Goal: Transaction & Acquisition: Obtain resource

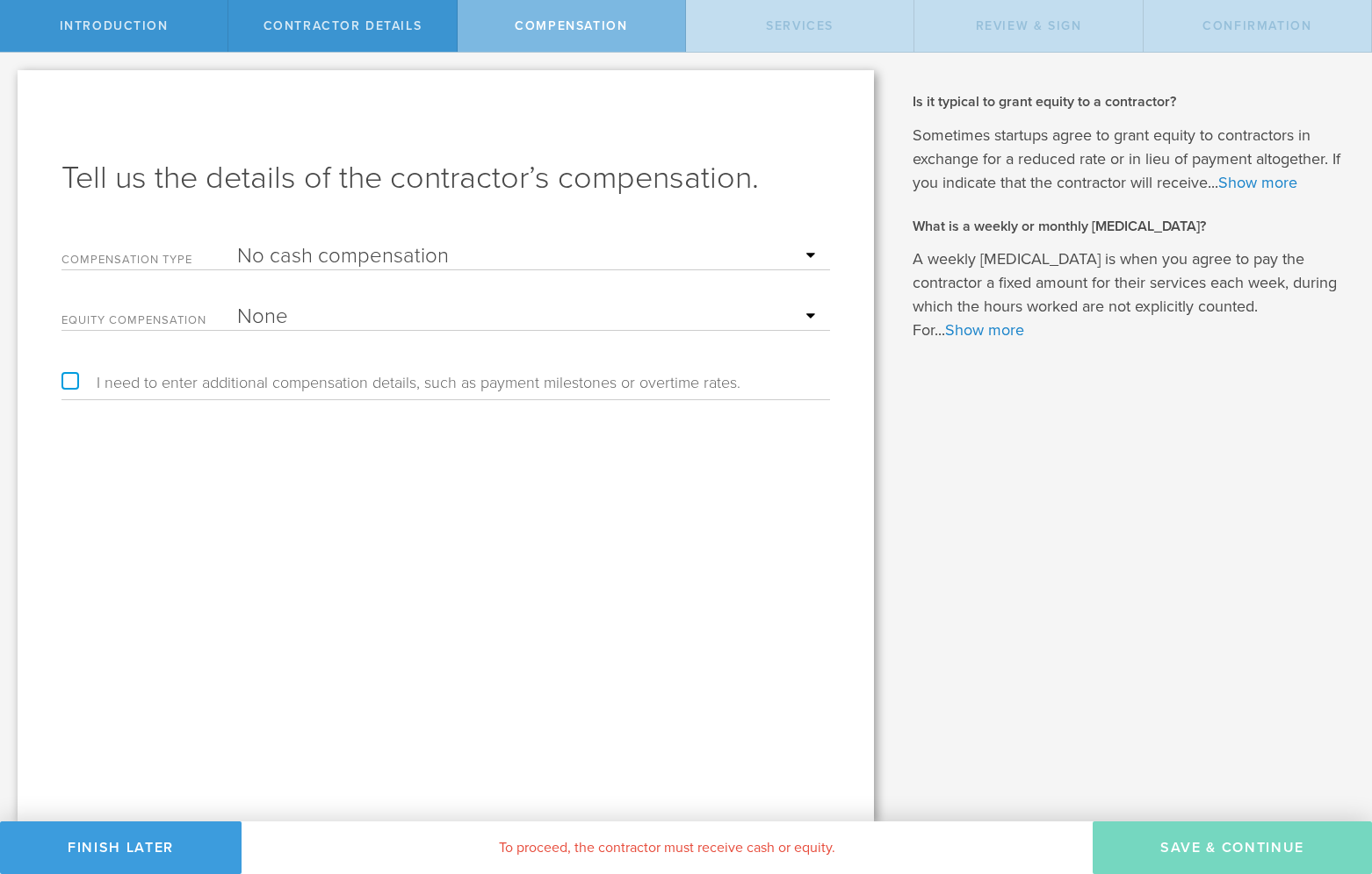
select select "noCash"
click at [123, 851] on button "Finish Later" at bounding box center [121, 848] width 241 height 53
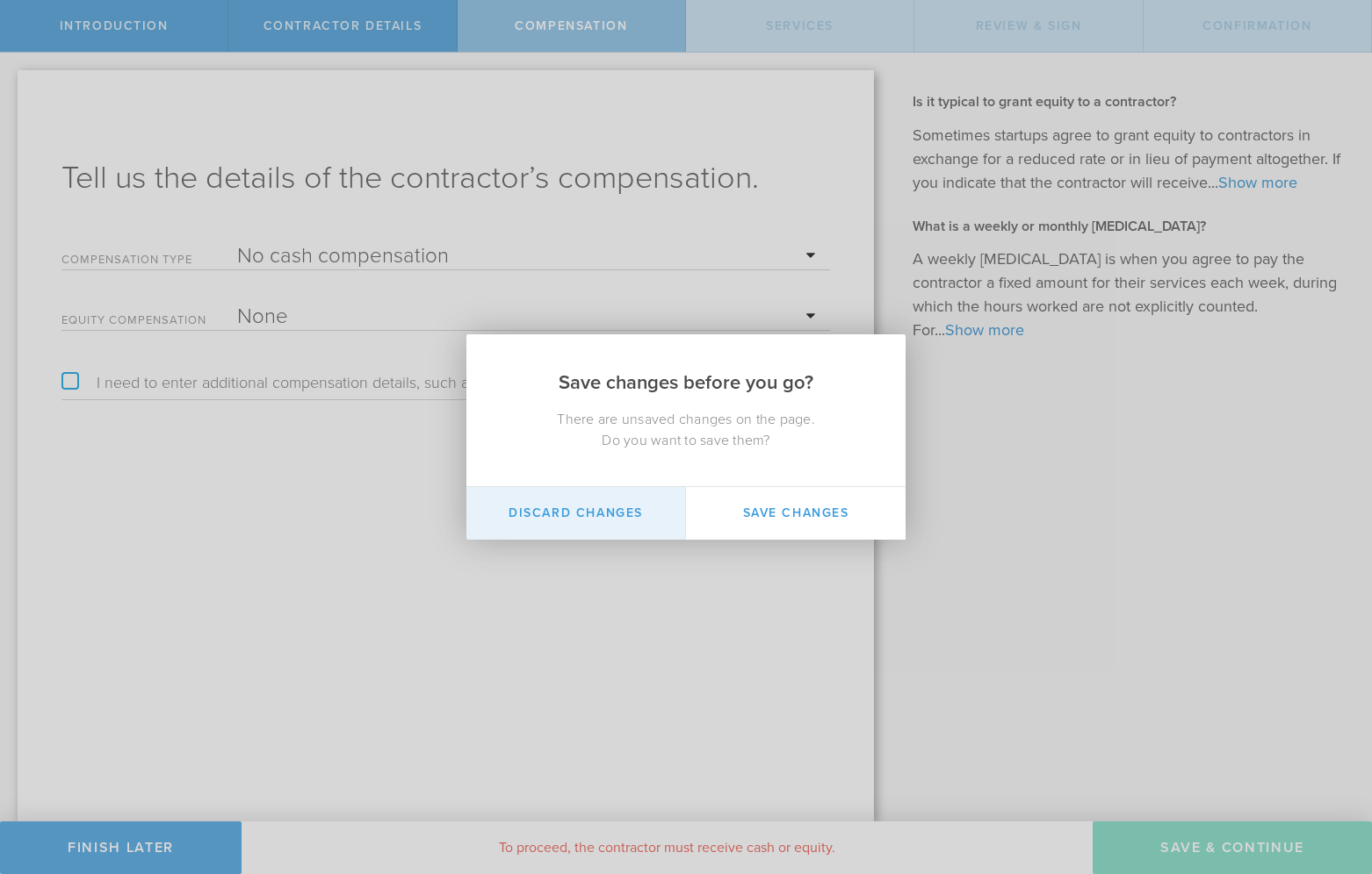
click at [609, 518] on button "Discard Changes" at bounding box center [577, 514] width 220 height 53
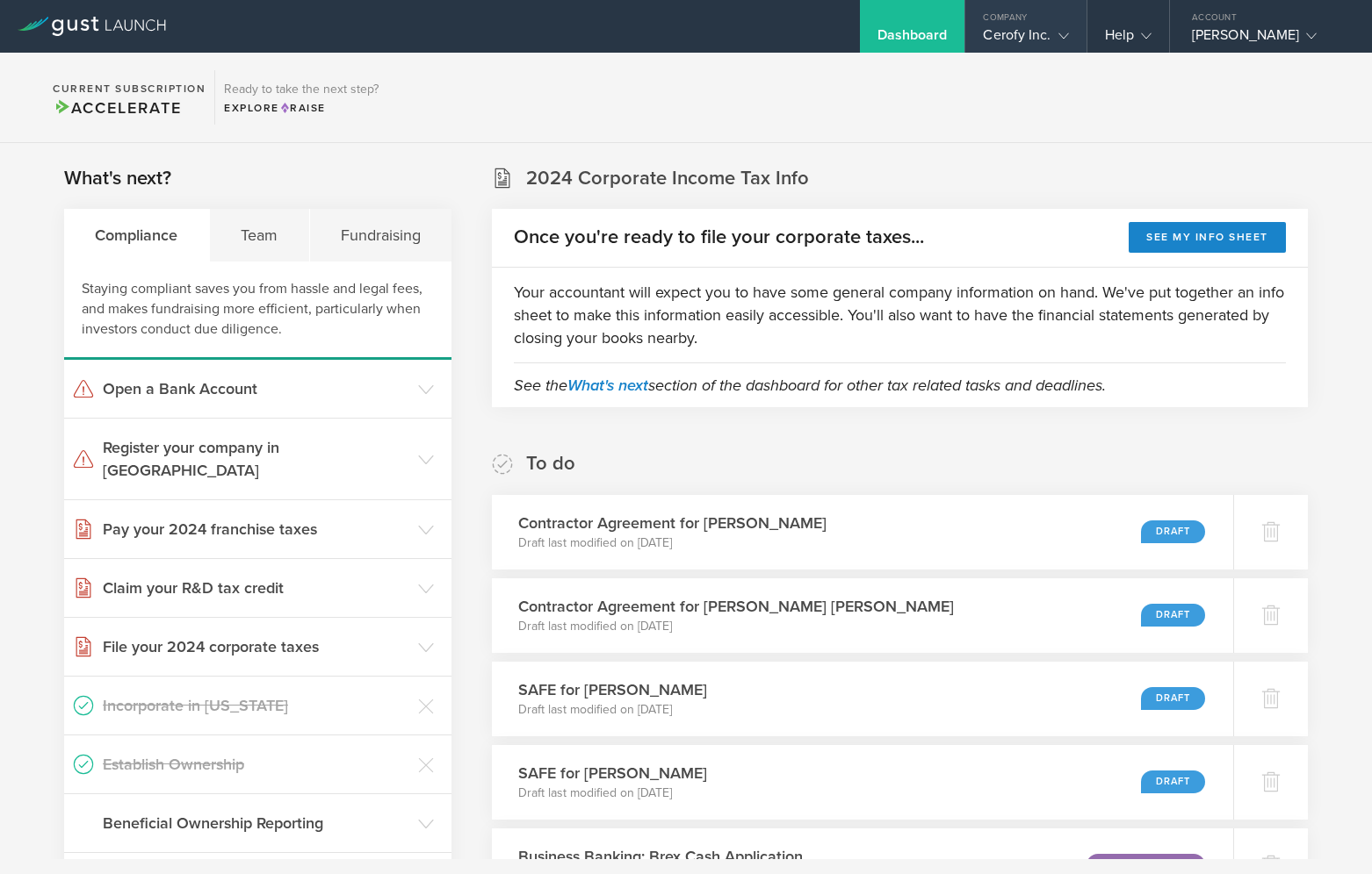
click at [1029, 38] on div "Cerofy Inc." at bounding box center [1025, 39] width 85 height 26
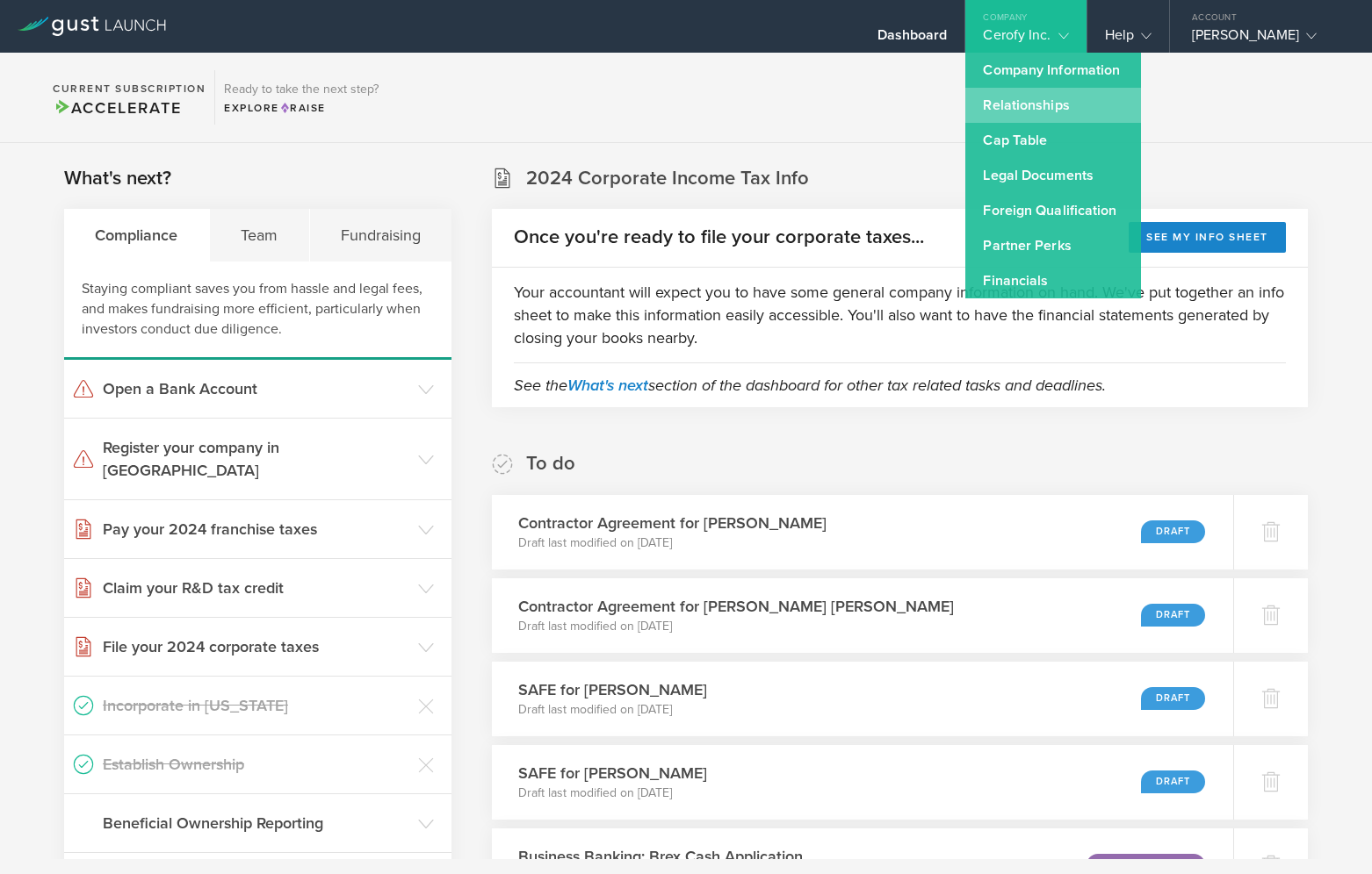
click at [1039, 109] on link "Relationships" at bounding box center [1053, 105] width 175 height 35
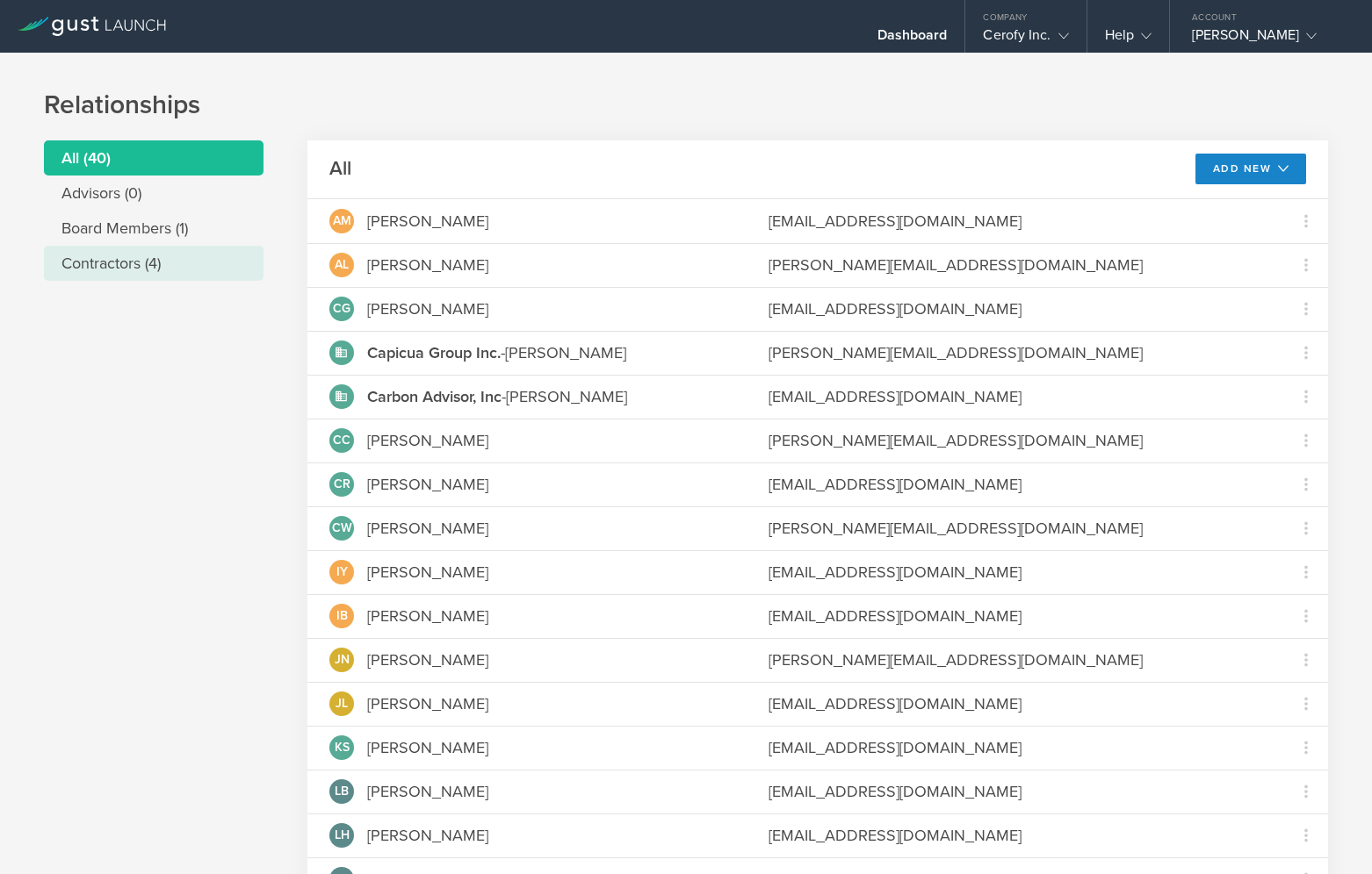
click at [140, 266] on li "Contractors (4)" at bounding box center [154, 263] width 220 height 35
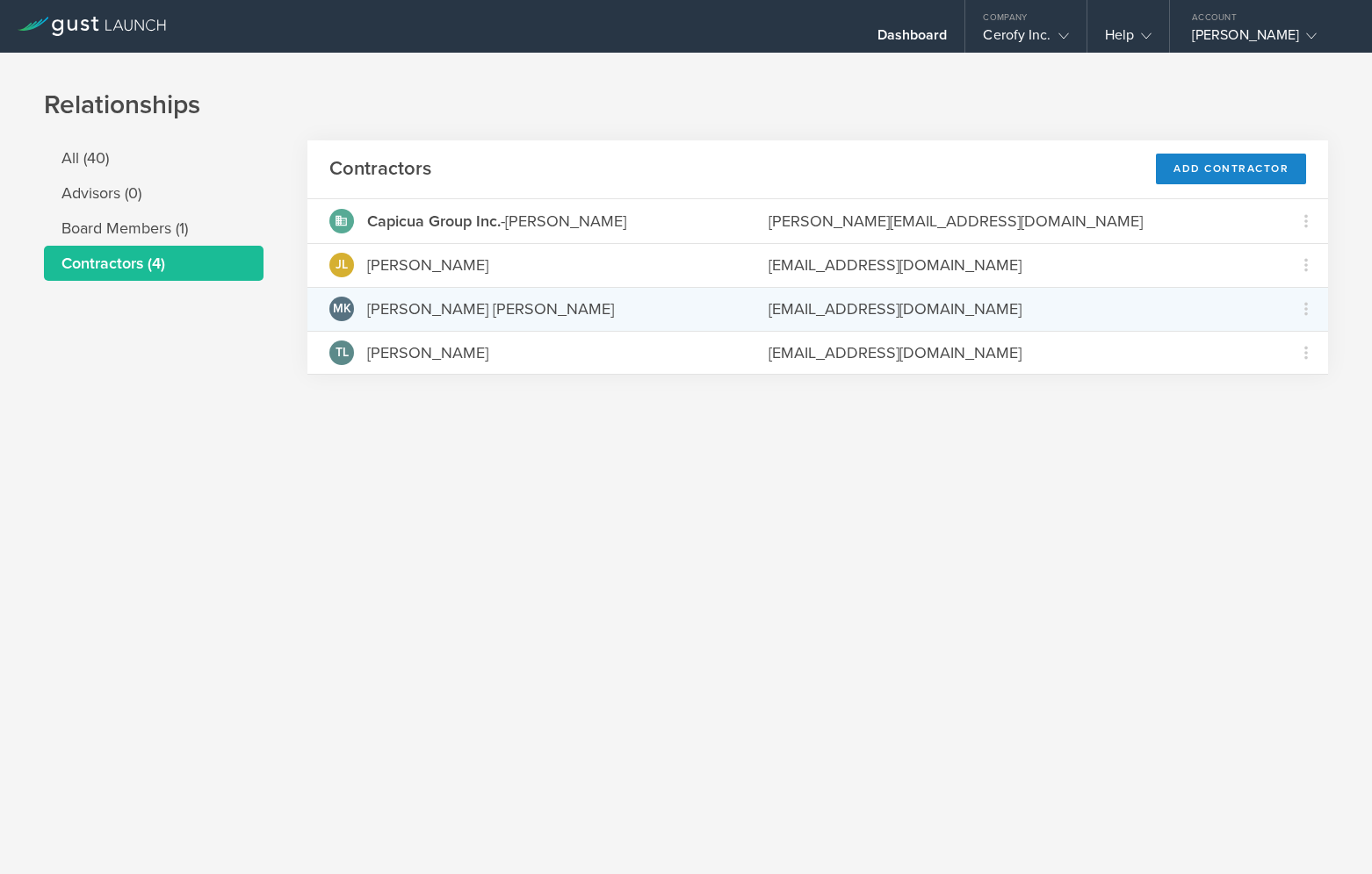
click at [445, 323] on div "MK [PERSON_NAME] [PERSON_NAME] [EMAIL_ADDRESS][DOMAIN_NAME] Grant Common Stock" at bounding box center [818, 309] width 1020 height 44
click at [536, 317] on div "MK [PERSON_NAME] [PERSON_NAME]" at bounding box center [527, 309] width 395 height 25
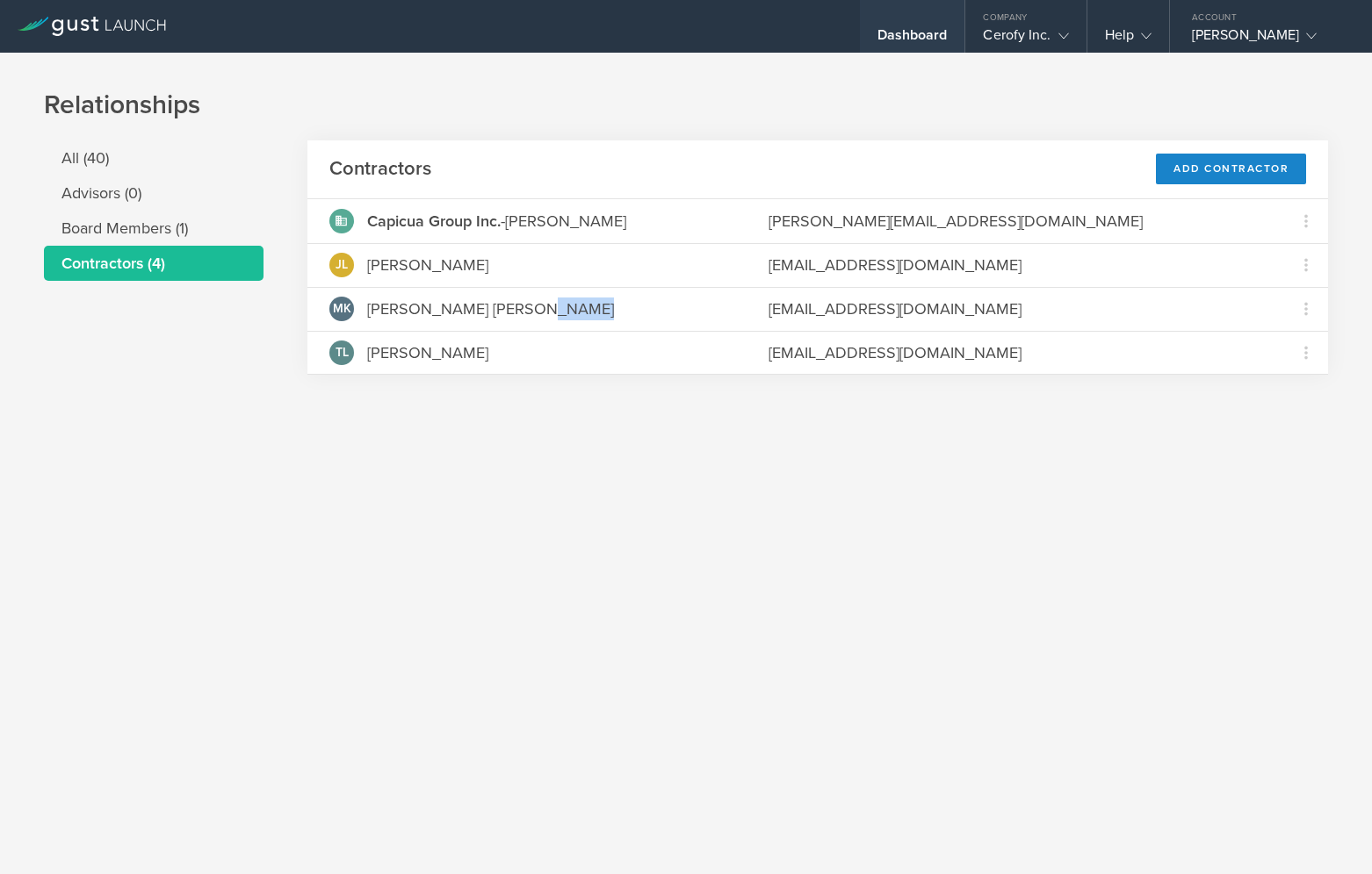
click at [928, 33] on div "Dashboard" at bounding box center [912, 39] width 70 height 26
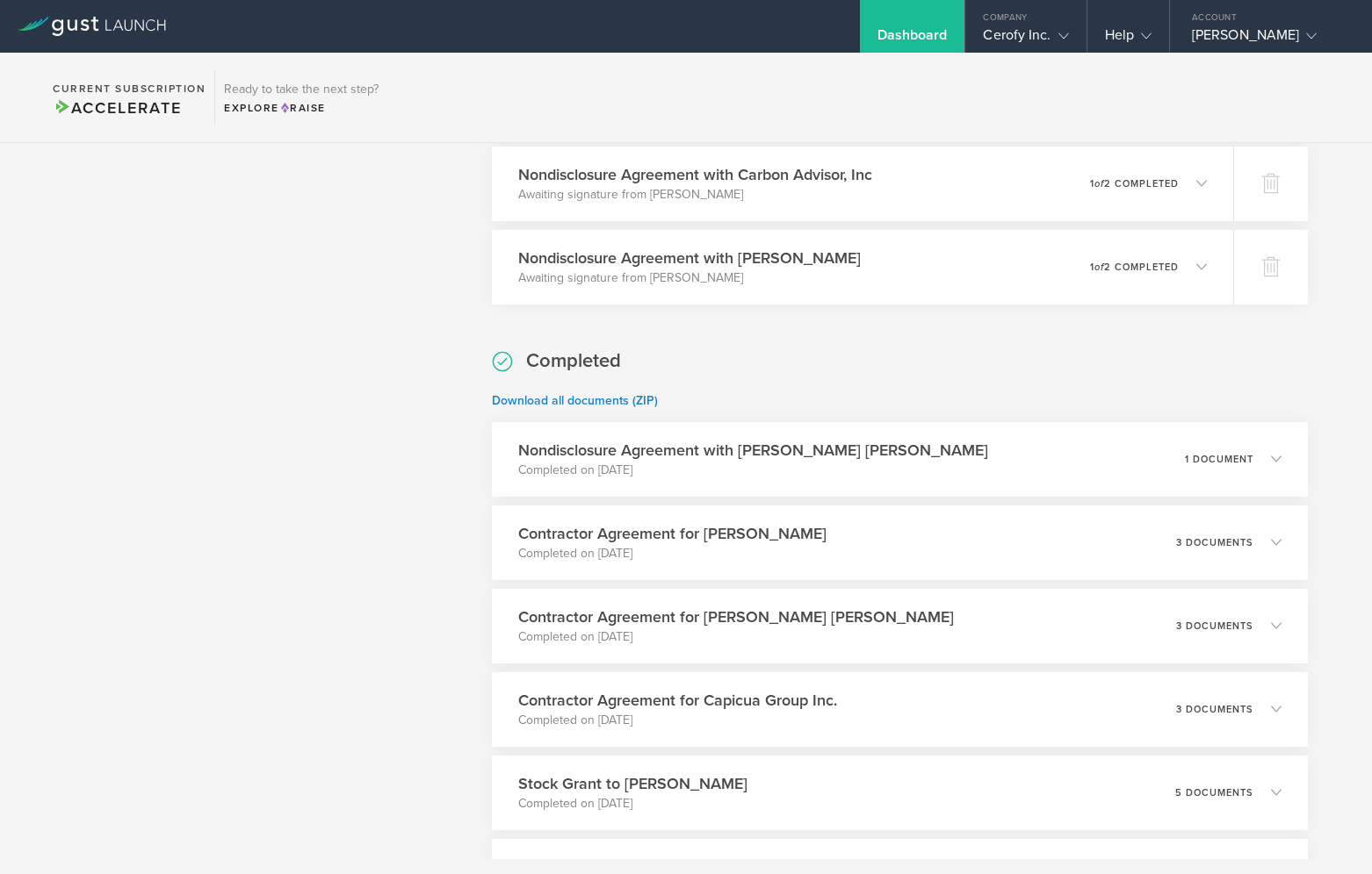
scroll to position [1338, 0]
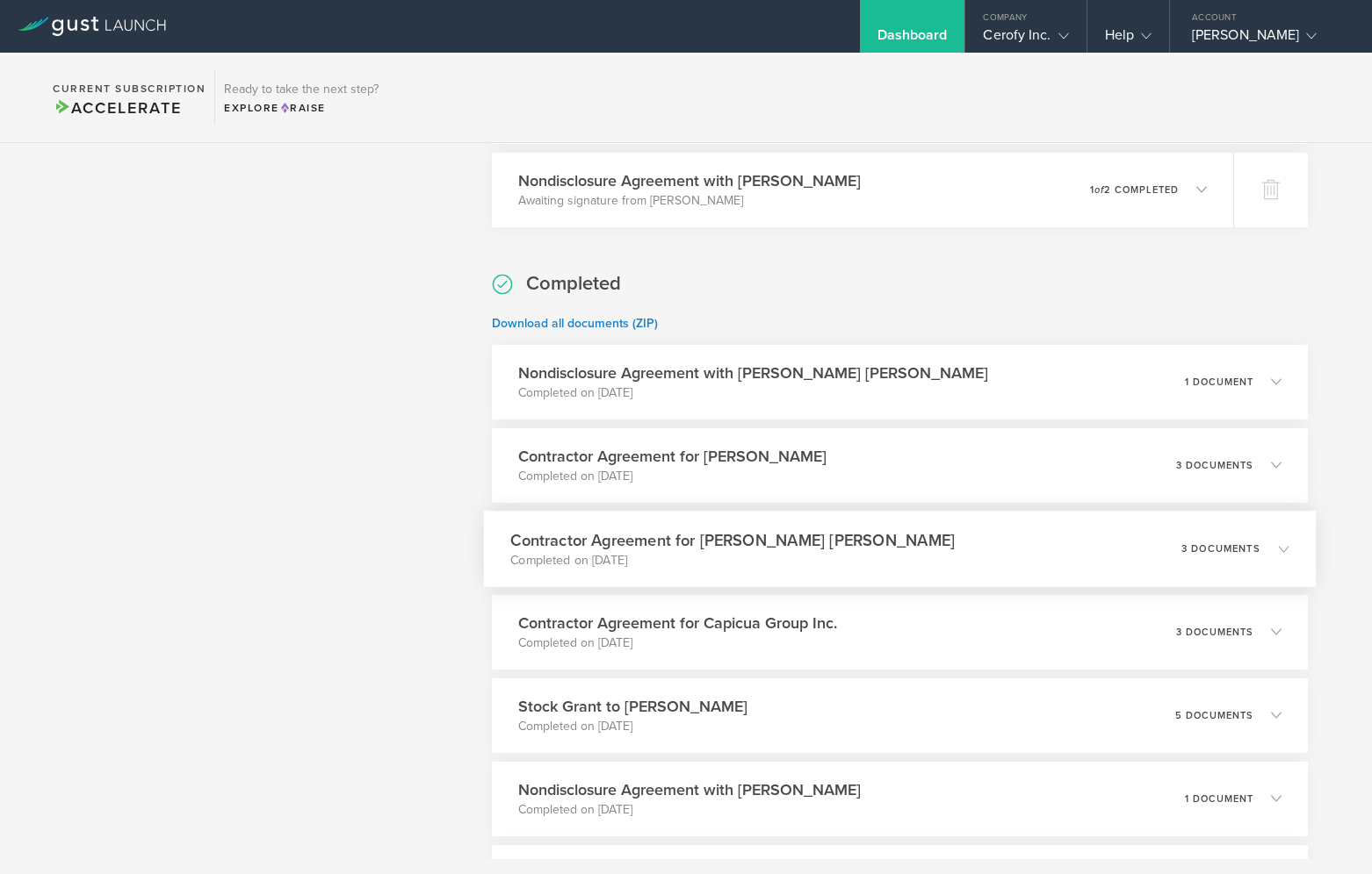
click at [857, 541] on div "Contractor Agreement for [PERSON_NAME] [PERSON_NAME] Completed on [DATE] 3 docu…" at bounding box center [900, 548] width 832 height 76
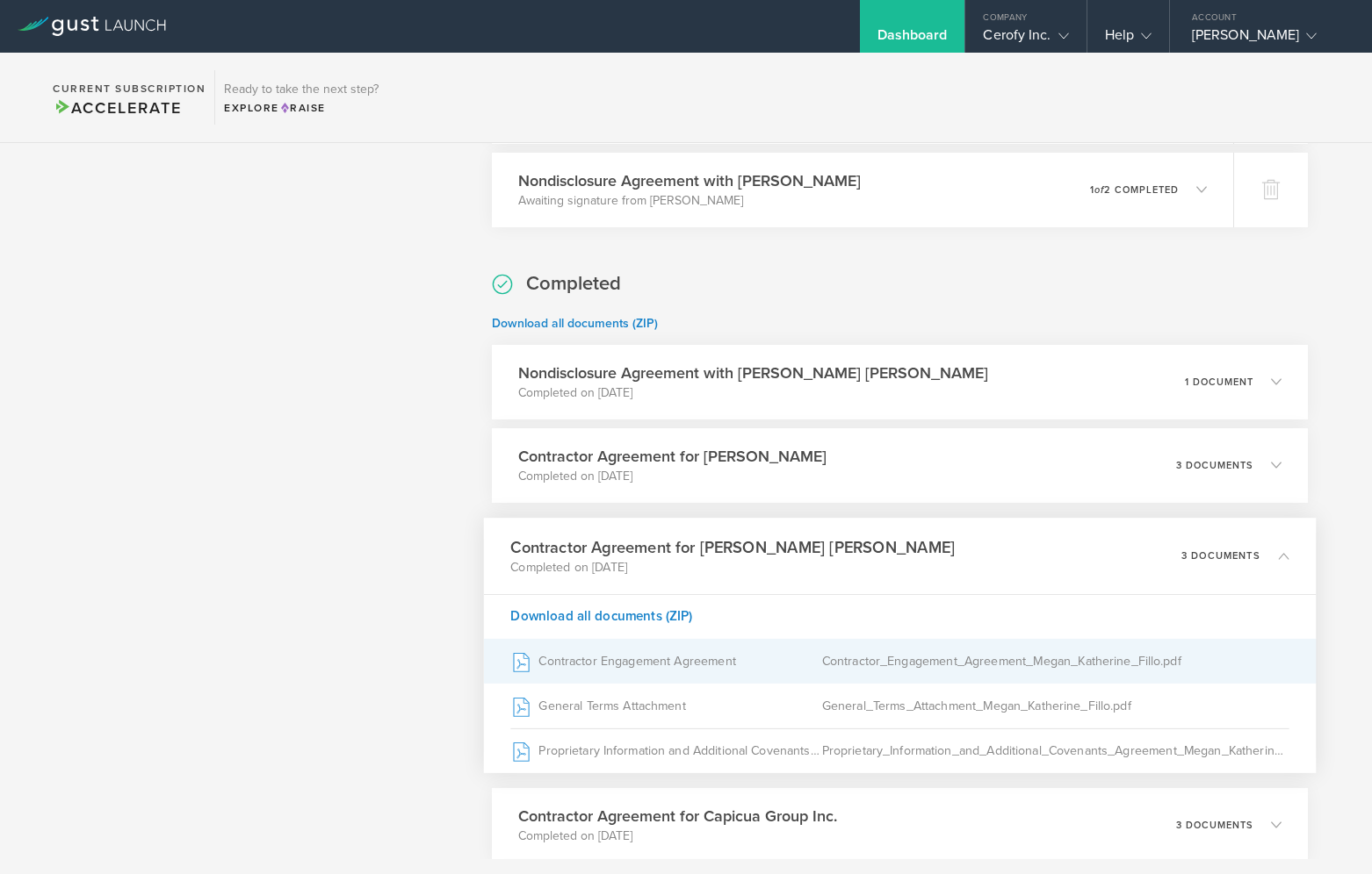
click at [683, 658] on div "Contractor Engagement Agreement" at bounding box center [666, 661] width 310 height 44
